Goal: Information Seeking & Learning: Learn about a topic

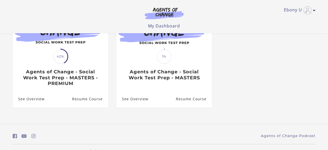
scroll to position [75, 0]
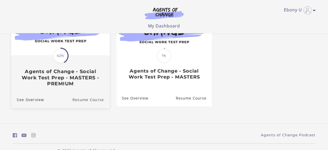
click at [93, 101] on link "Resume Course" at bounding box center [90, 99] width 37 height 17
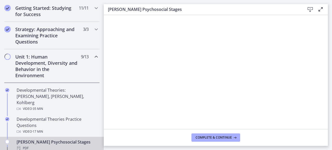
scroll to position [96, 0]
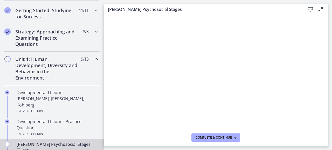
click at [93, 60] on icon "Chapters" at bounding box center [96, 59] width 6 height 6
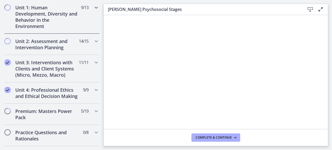
scroll to position [149, 0]
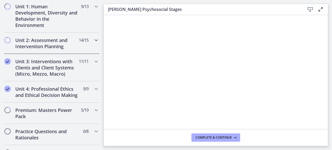
click at [93, 39] on icon "Chapters" at bounding box center [96, 40] width 6 height 6
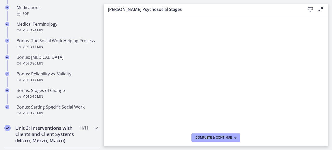
scroll to position [394, 0]
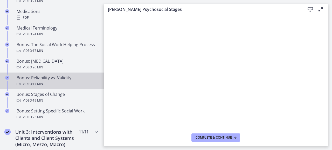
click at [46, 87] on div "Video · 17 min" at bounding box center [57, 84] width 81 height 6
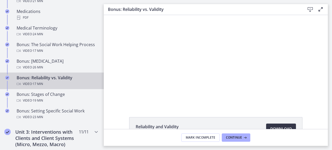
click at [278, 128] on span "Download Opens in a new window" at bounding box center [281, 129] width 22 height 6
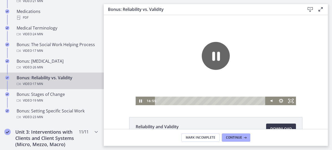
click at [189, 69] on div at bounding box center [216, 60] width 161 height 90
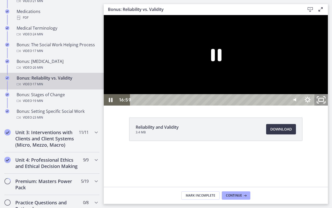
click at [329, 107] on icon "Unfullscreen" at bounding box center [321, 100] width 16 height 14
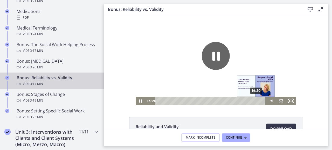
click at [255, 101] on div "16:20" at bounding box center [211, 101] width 105 height 9
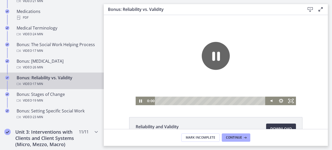
click at [134, 105] on html "The video is loading... Click for sound @keyframes VOLUME_SMALL_WAVE_FLASH { 0%…" at bounding box center [216, 60] width 224 height 90
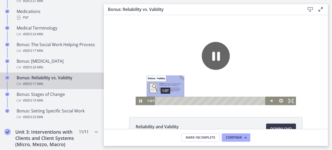
click at [163, 101] on div "1:07" at bounding box center [211, 101] width 105 height 9
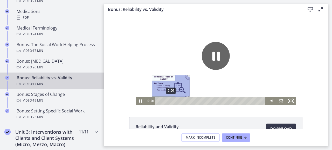
click at [169, 100] on div "2:01" at bounding box center [211, 101] width 105 height 9
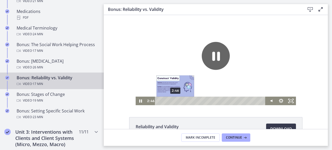
click at [173, 101] on div "2:46" at bounding box center [211, 101] width 105 height 9
click at [178, 101] on div "3:37" at bounding box center [211, 101] width 105 height 9
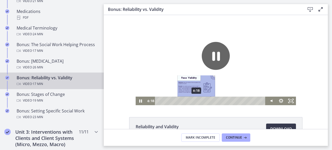
click at [195, 101] on div "6:18" at bounding box center [211, 101] width 105 height 9
click at [198, 101] on div "6:57" at bounding box center [211, 101] width 105 height 9
click at [196, 101] on div "6:29" at bounding box center [211, 101] width 105 height 9
click at [195, 100] on div "6:26" at bounding box center [211, 101] width 105 height 9
click at [194, 100] on div "6:08" at bounding box center [211, 101] width 105 height 9
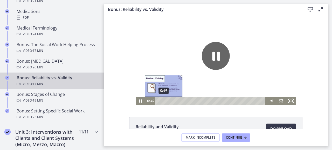
click at [162, 101] on div "0:49" at bounding box center [211, 101] width 105 height 9
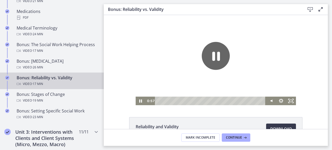
click at [191, 111] on div "Reliability and Validity 3.4 MB Download Opens in a new window" at bounding box center [216, 72] width 224 height 114
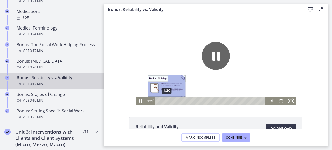
click at [165, 101] on div "1:20" at bounding box center [211, 101] width 105 height 9
click at [167, 101] on div "Playbar" at bounding box center [168, 101] width 3 height 3
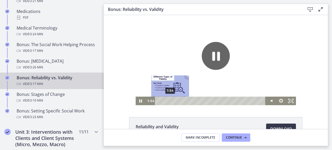
click at [168, 101] on div "1:54" at bounding box center [211, 101] width 105 height 9
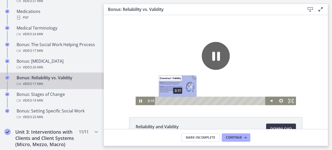
click at [176, 102] on div "3:11" at bounding box center [211, 101] width 105 height 9
click at [177, 101] on div "3:27" at bounding box center [211, 101] width 105 height 9
click at [174, 100] on div "2:48" at bounding box center [211, 101] width 105 height 9
click at [173, 101] on div "2:46" at bounding box center [211, 101] width 105 height 9
click at [170, 101] on div "2:12" at bounding box center [211, 101] width 105 height 9
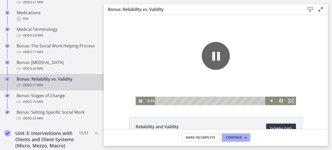
scroll to position [394, 0]
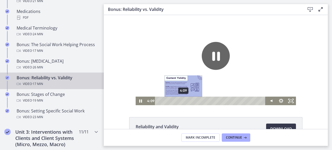
click at [182, 101] on div "4:09" at bounding box center [211, 101] width 105 height 9
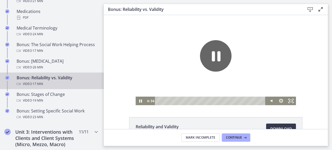
click at [212, 57] on icon "Pause" at bounding box center [216, 56] width 9 height 10
